Goal: Task Accomplishment & Management: Use online tool/utility

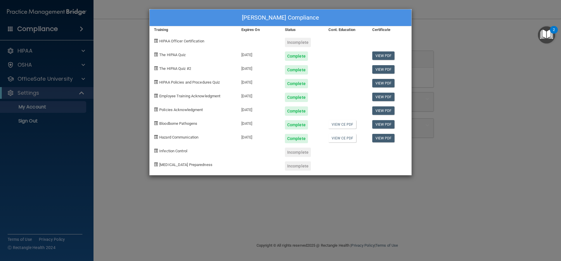
click at [79, 92] on div "[PERSON_NAME] Compliance Training Expires On Status Cont. Education Certificate…" at bounding box center [280, 130] width 561 height 261
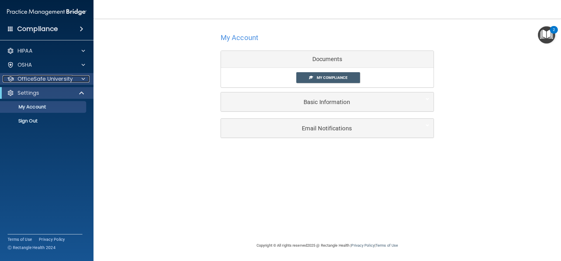
click at [80, 79] on div at bounding box center [82, 78] width 15 height 7
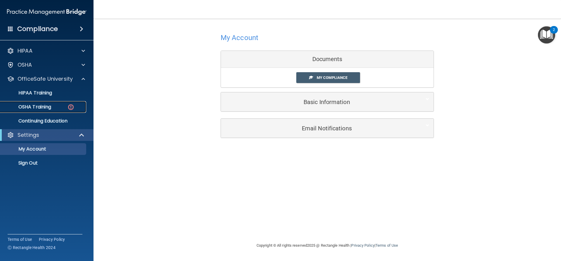
click at [66, 105] on div "OSHA Training" at bounding box center [44, 107] width 80 height 6
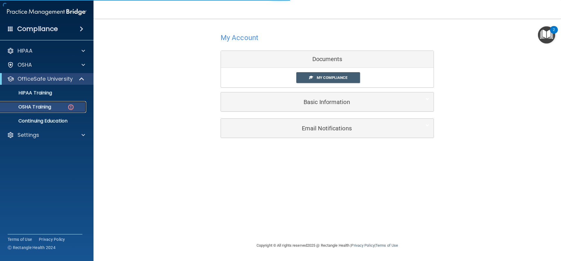
click at [71, 108] on img at bounding box center [70, 106] width 7 height 7
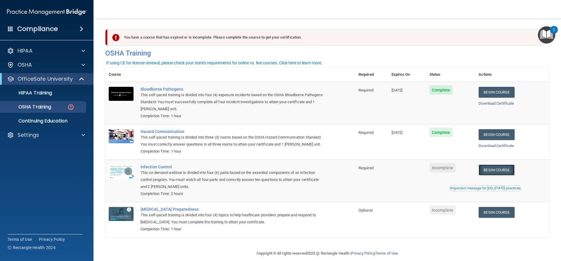
click at [496, 175] on link "Begin Course" at bounding box center [497, 170] width 36 height 11
